Goal: Information Seeking & Learning: Learn about a topic

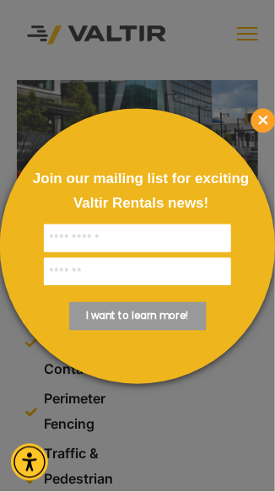
scroll to position [2, 0]
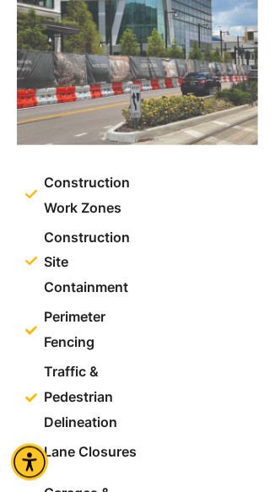
scroll to position [84, 0]
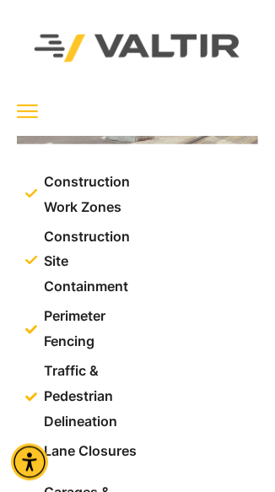
click at [79, 321] on span "Perimeter Fencing" at bounding box center [90, 330] width 99 height 51
click at [75, 342] on span "Perimeter Fencing" at bounding box center [90, 330] width 99 height 51
click at [35, 329] on icon at bounding box center [31, 330] width 12 height 12
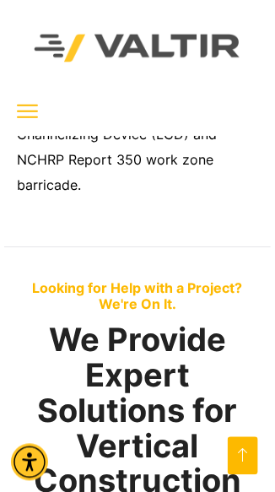
scroll to position [1767, 0]
